Goal: Find contact information: Obtain details needed to contact an individual or organization

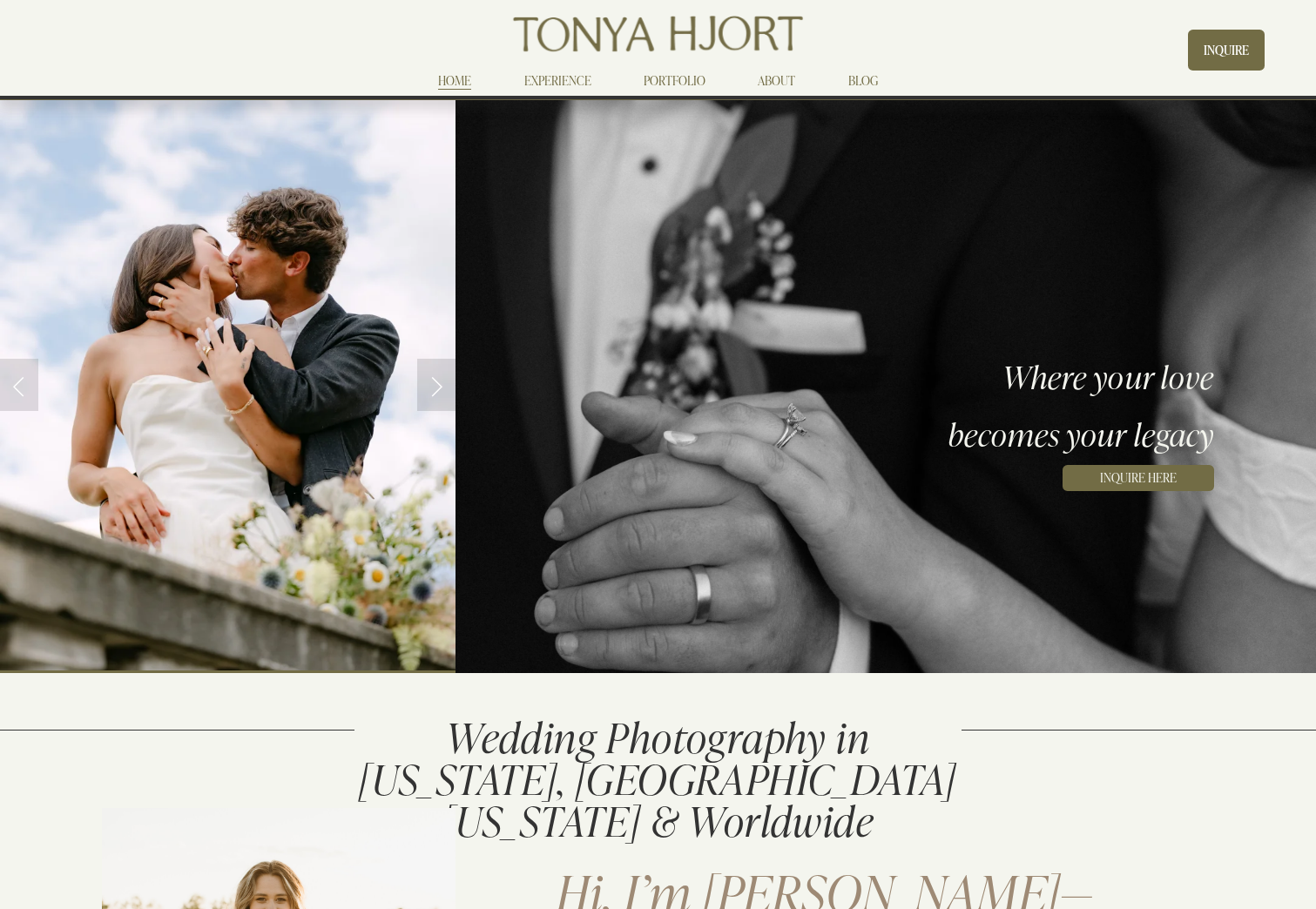
click at [568, 80] on link "EXPERIENCE" at bounding box center [558, 80] width 67 height 21
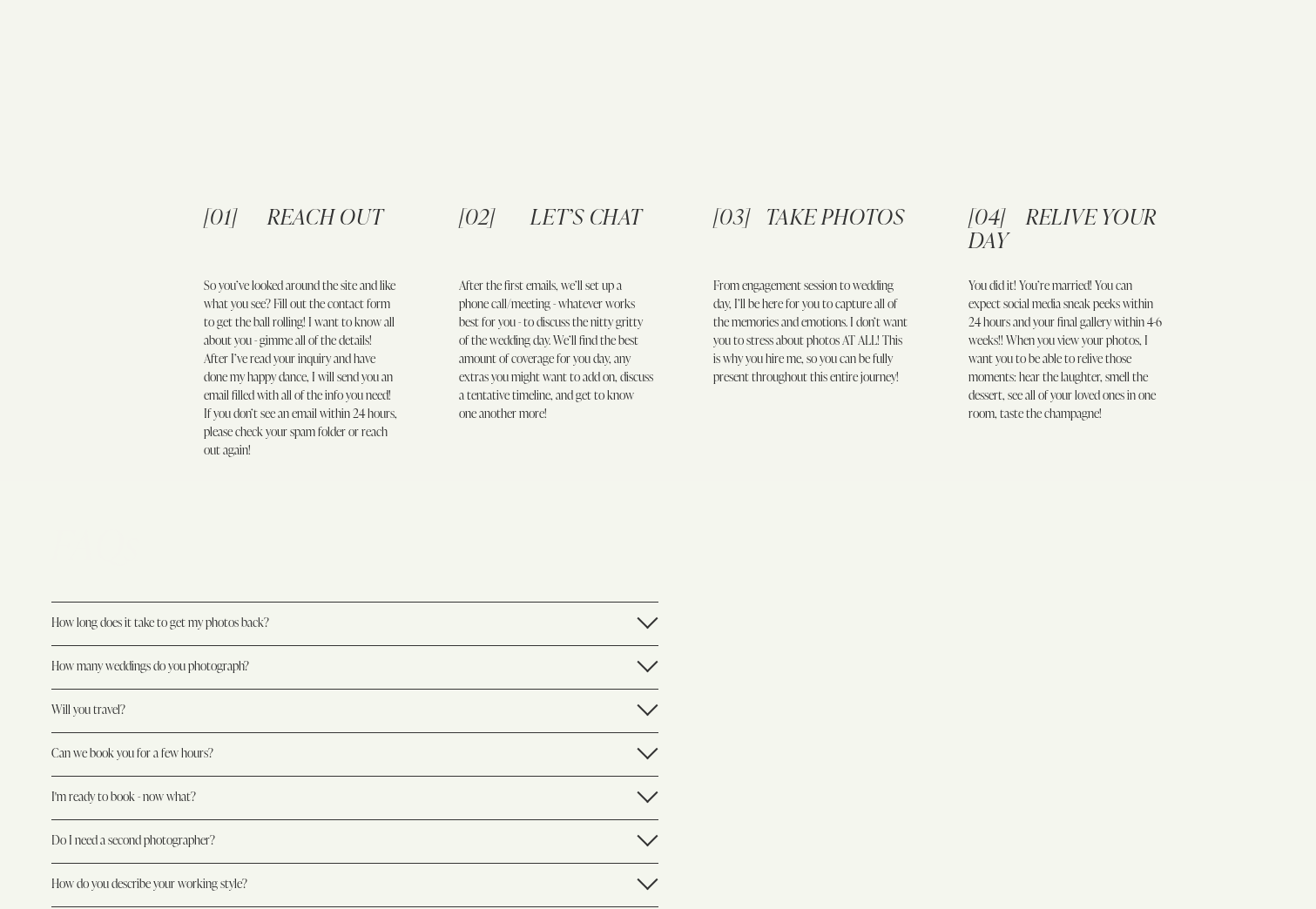
scroll to position [2612, 0]
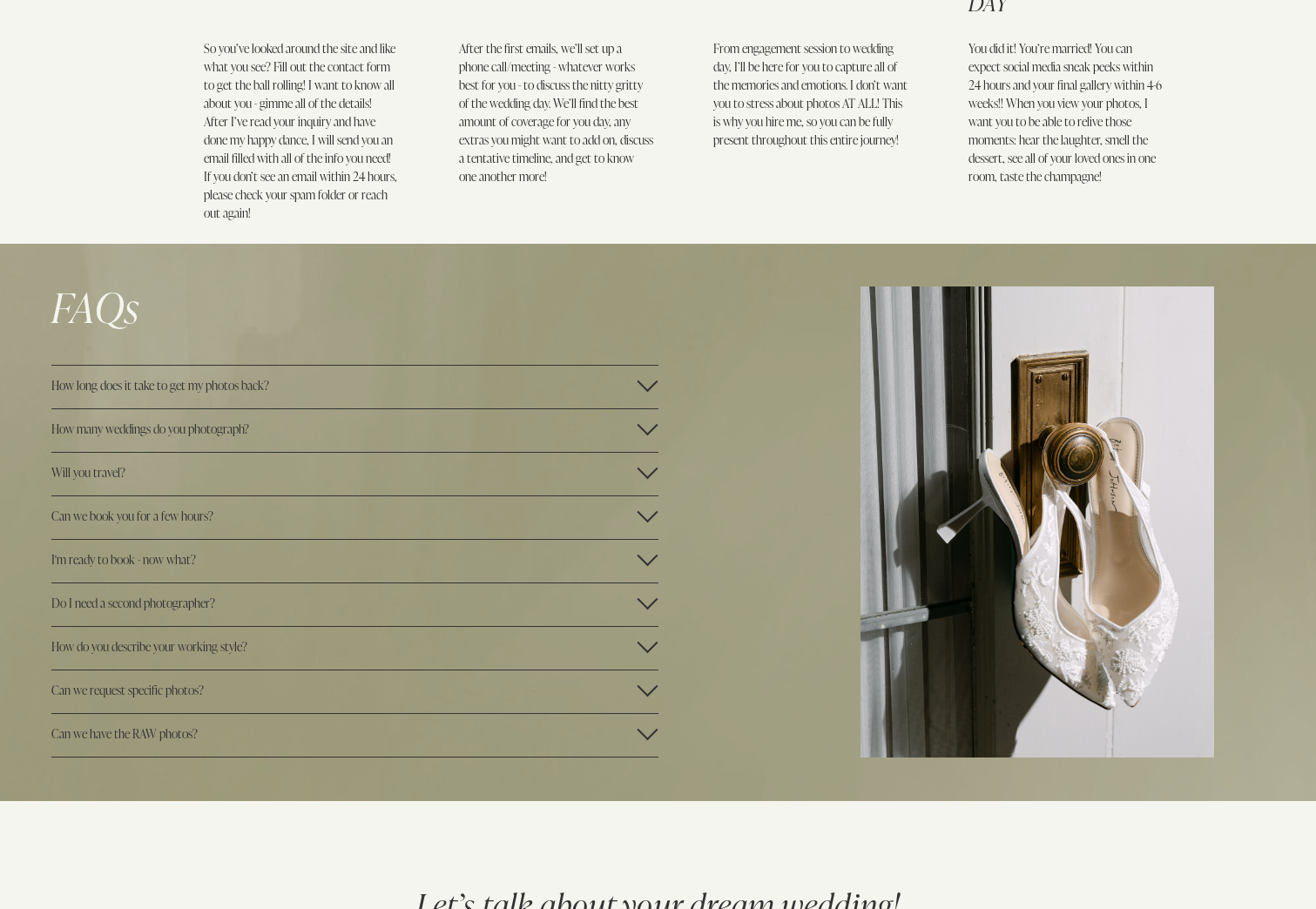
click at [647, 436] on div at bounding box center [648, 425] width 21 height 21
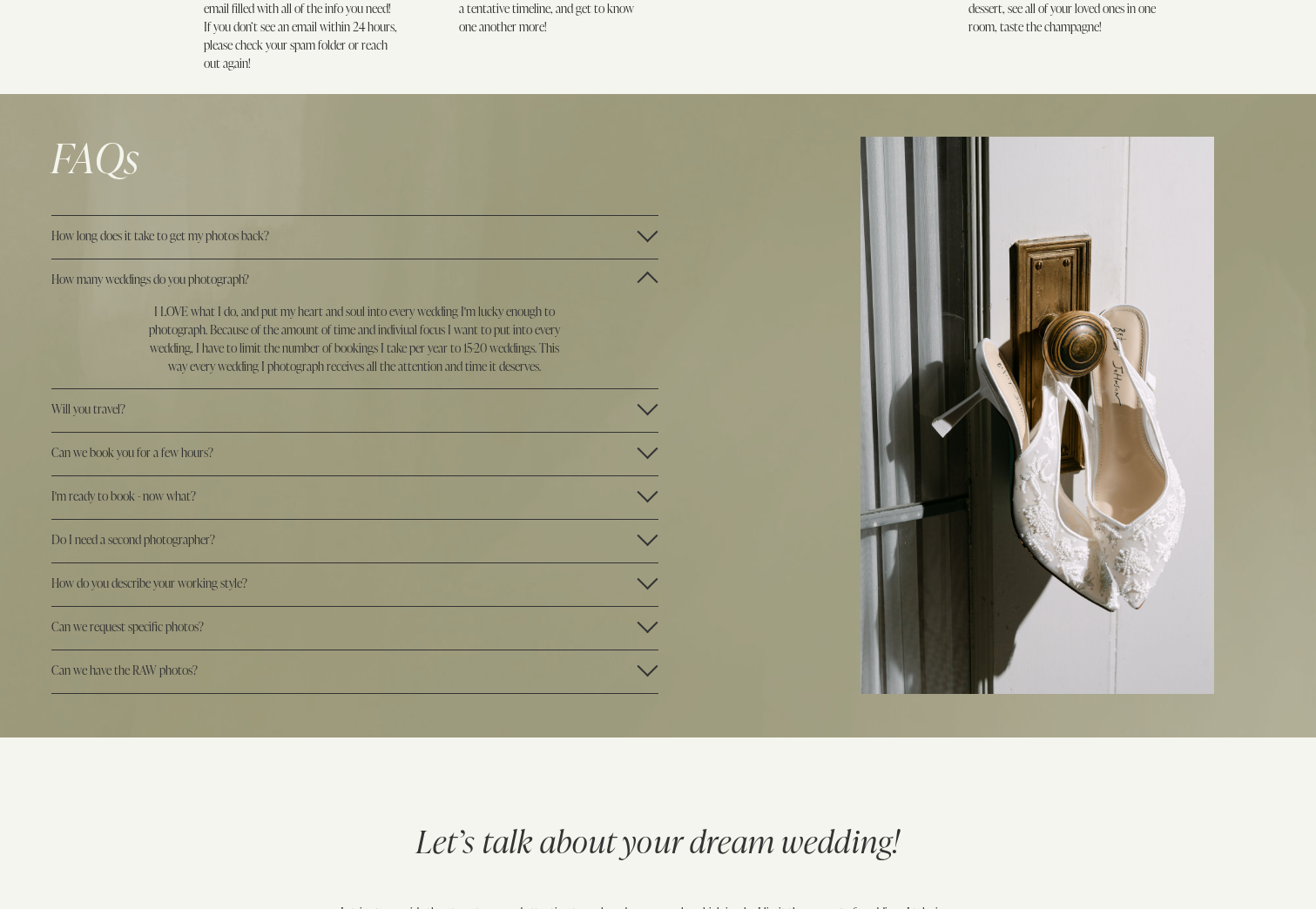
scroll to position [2787, 0]
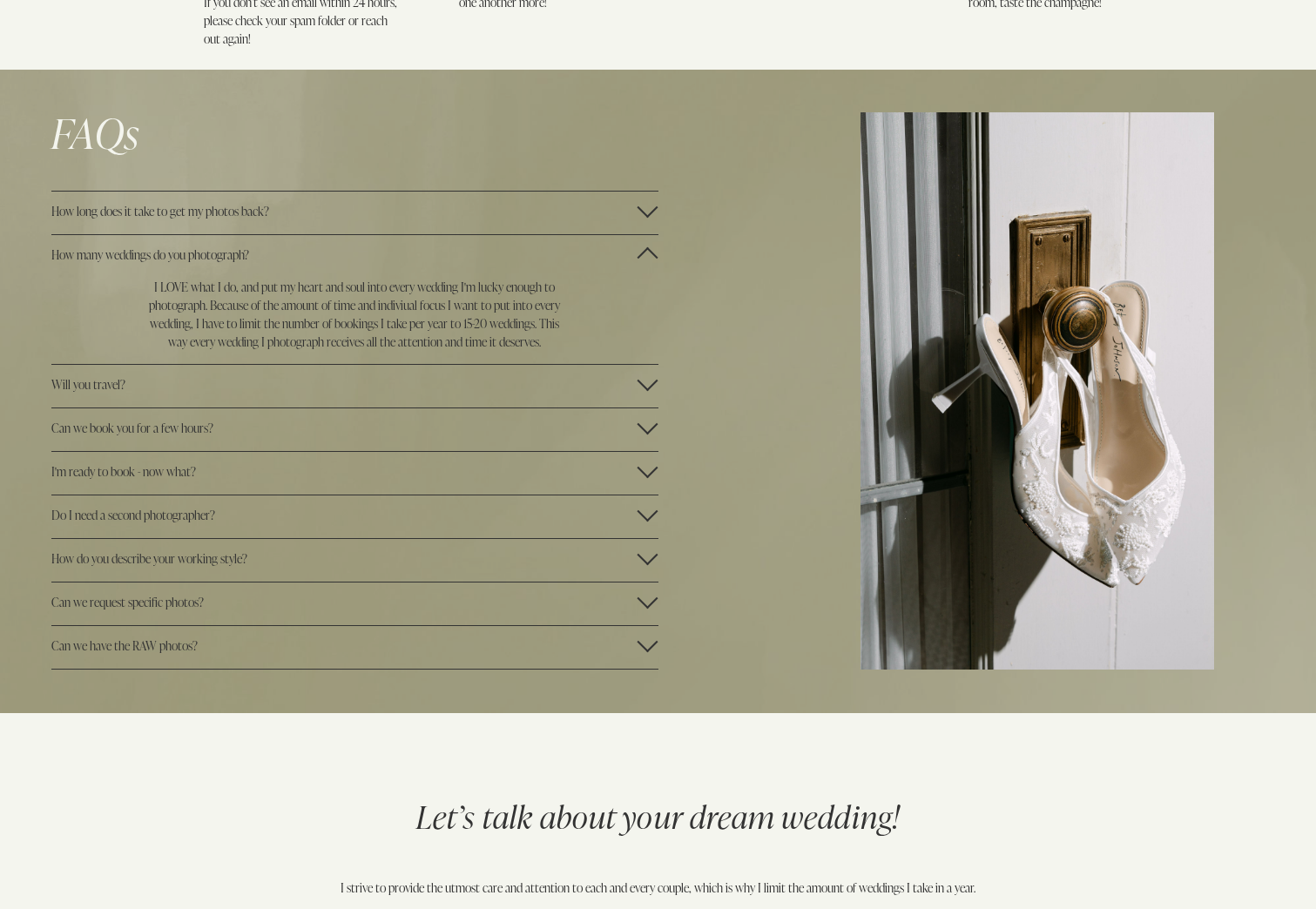
click at [652, 438] on div at bounding box center [648, 427] width 21 height 21
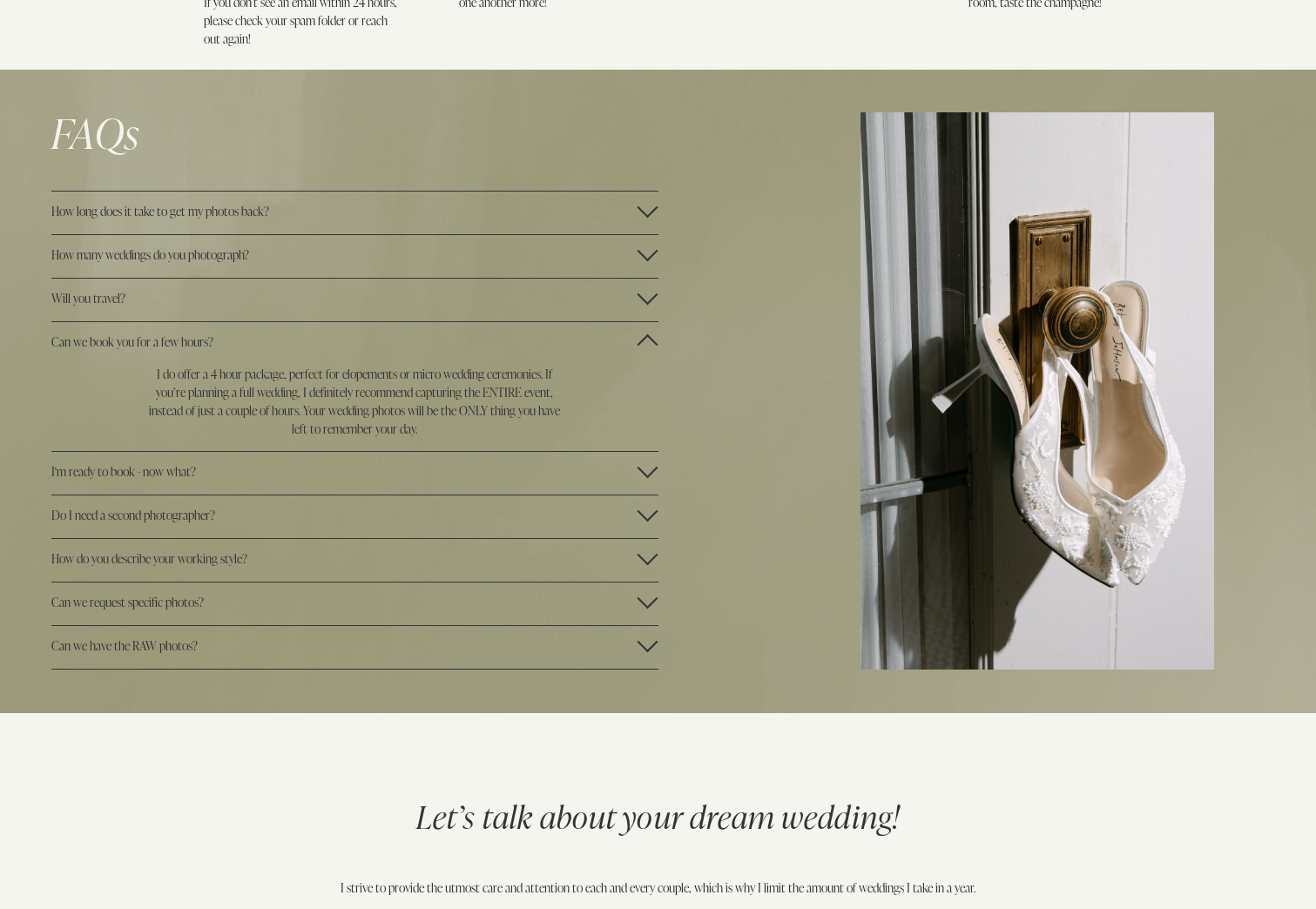
click at [653, 481] on div at bounding box center [648, 470] width 21 height 21
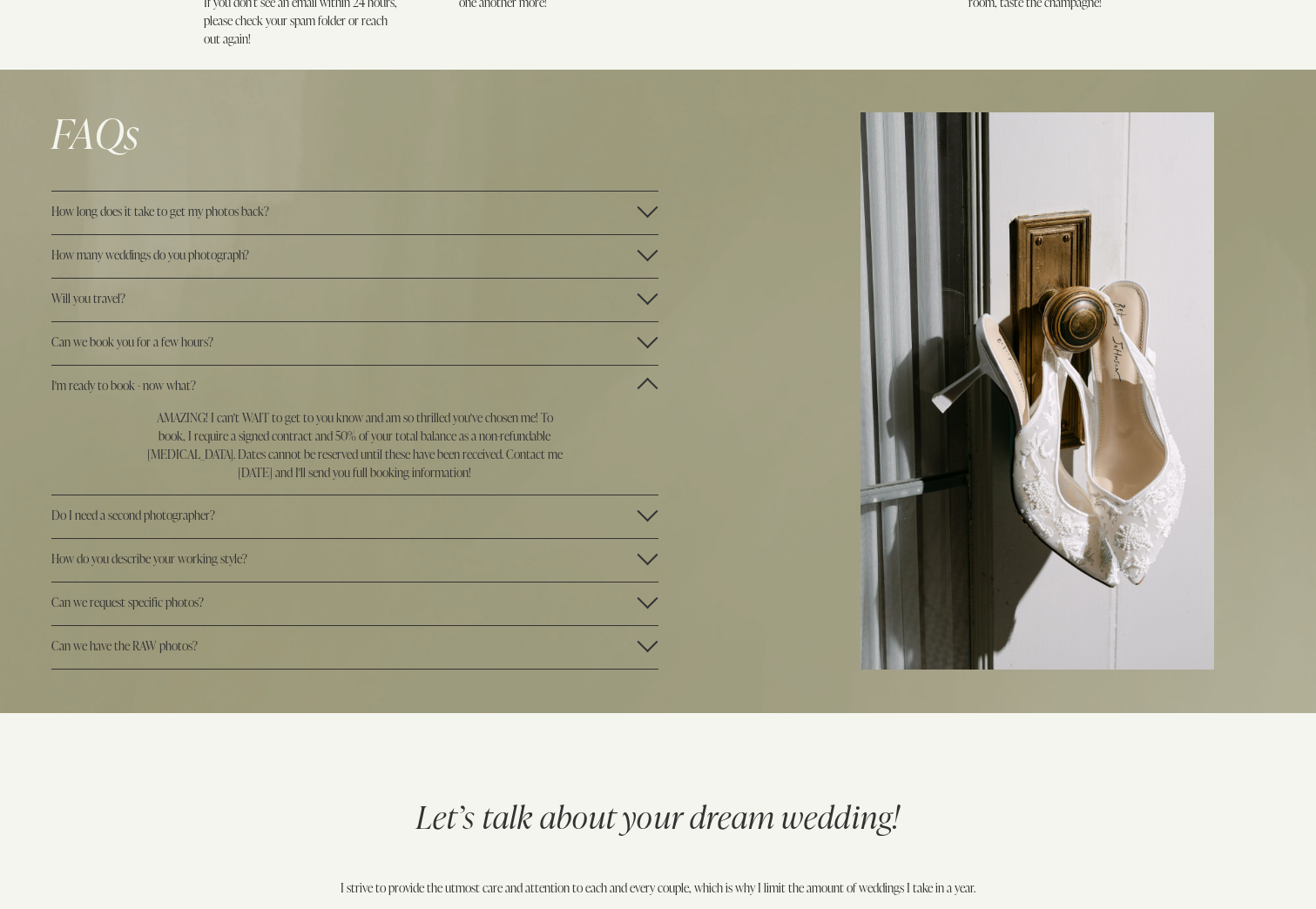
click at [654, 525] on div at bounding box center [648, 514] width 21 height 21
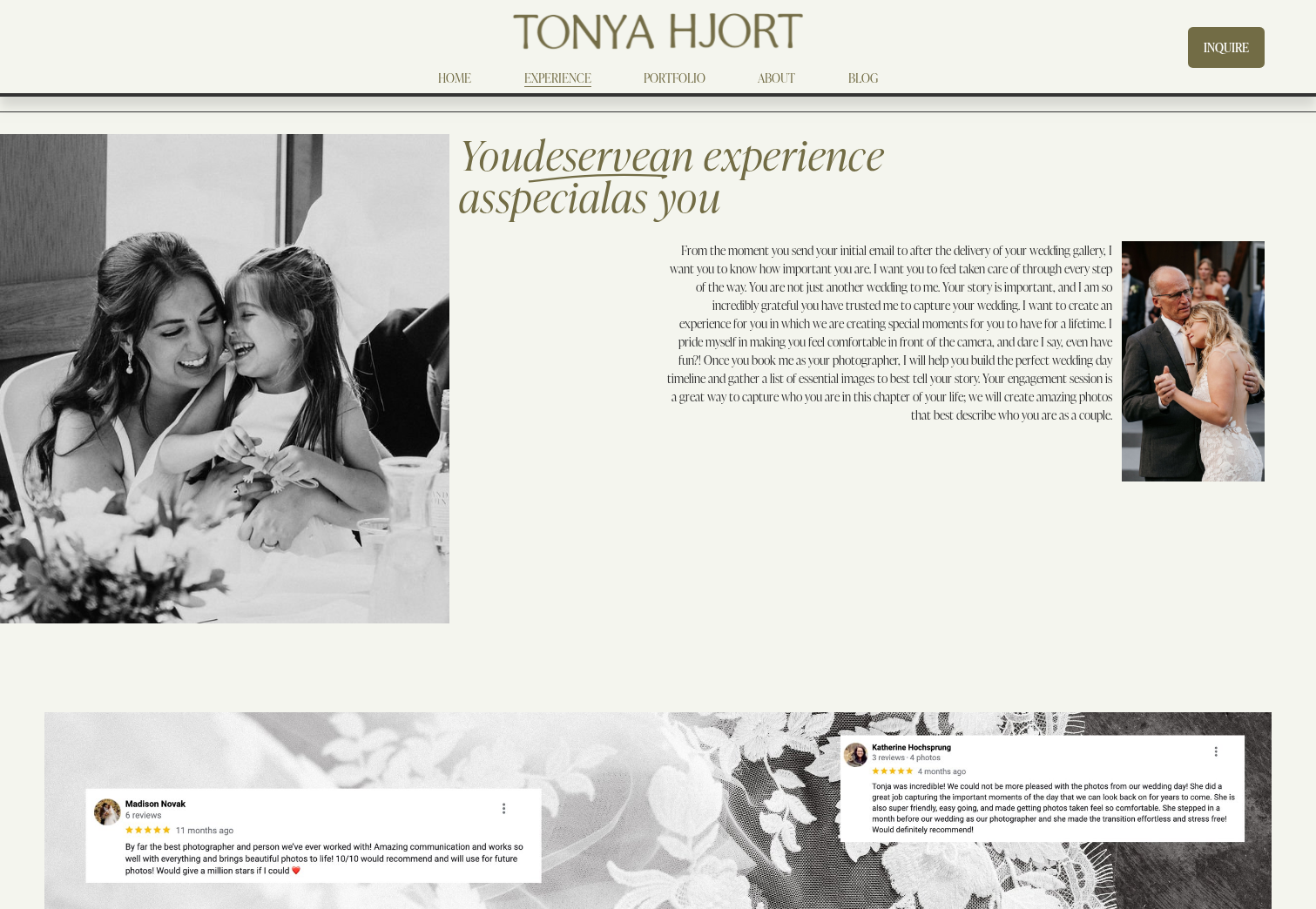
scroll to position [0, 0]
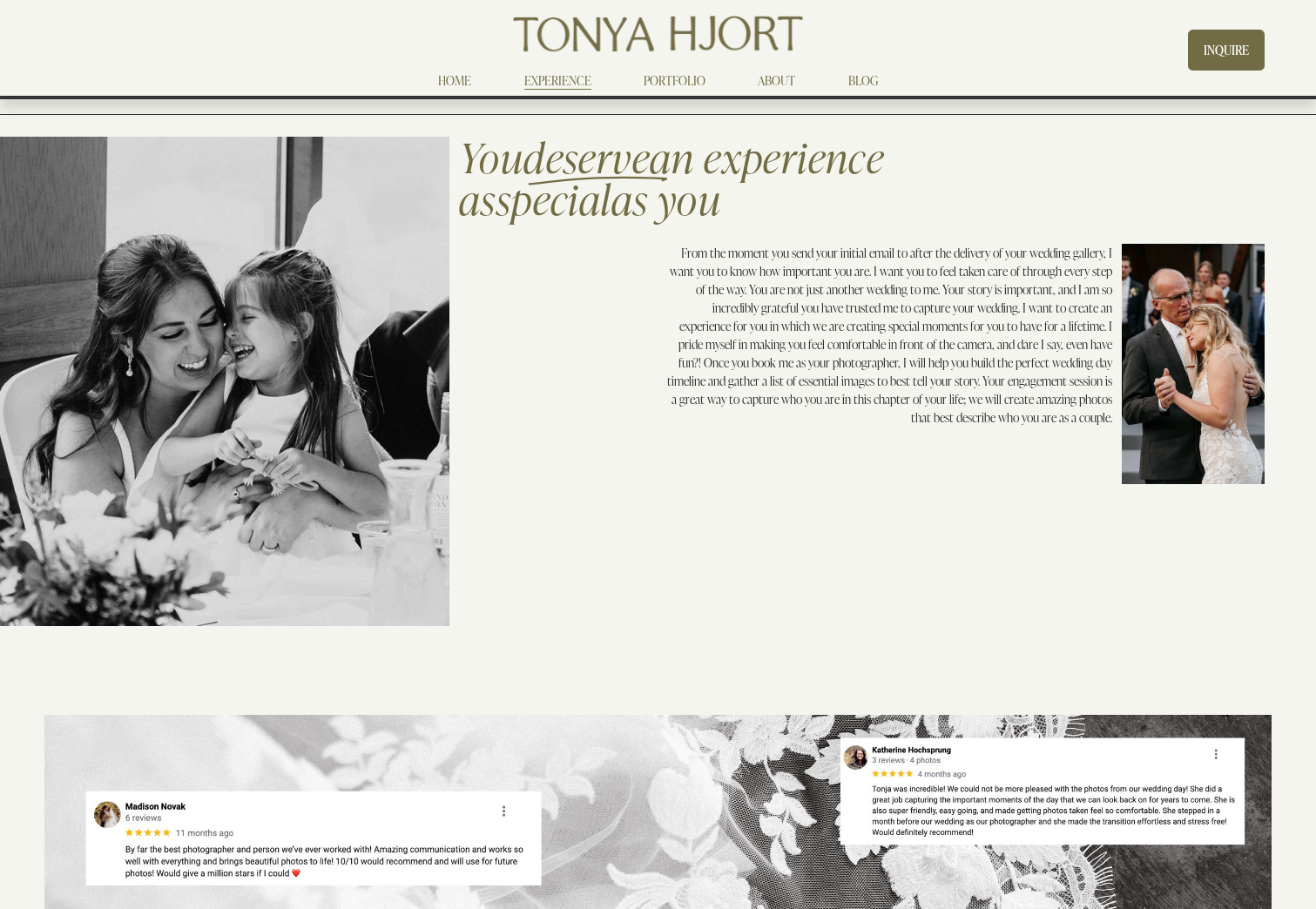
click at [1210, 49] on link "INQUIRE" at bounding box center [1227, 50] width 76 height 41
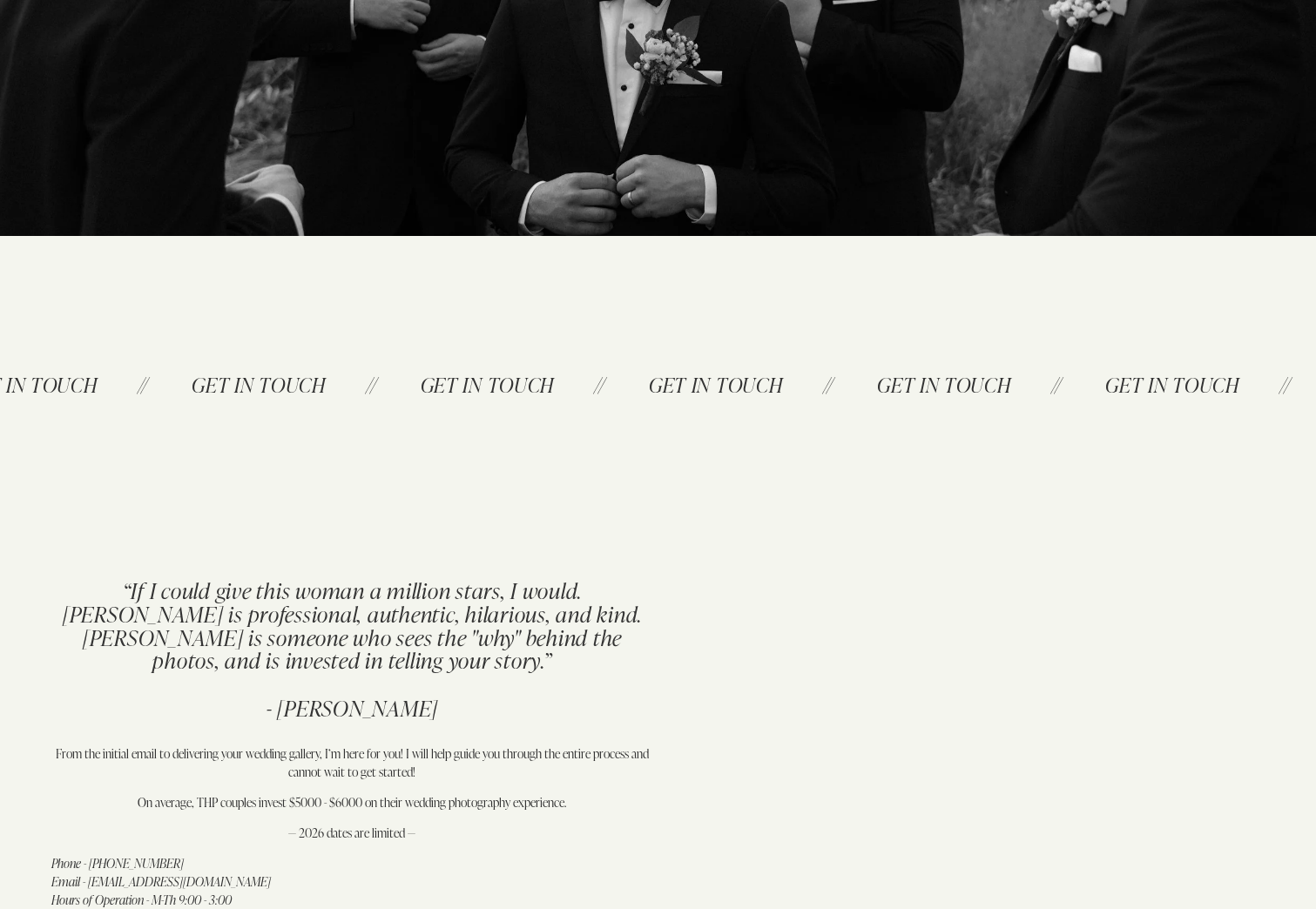
scroll to position [436, 0]
